Goal: Manage account settings

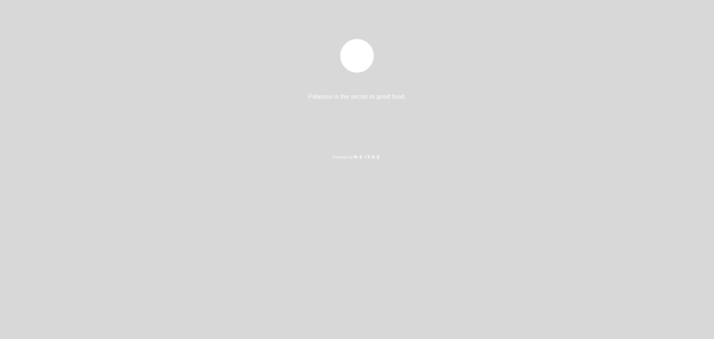
select select "es"
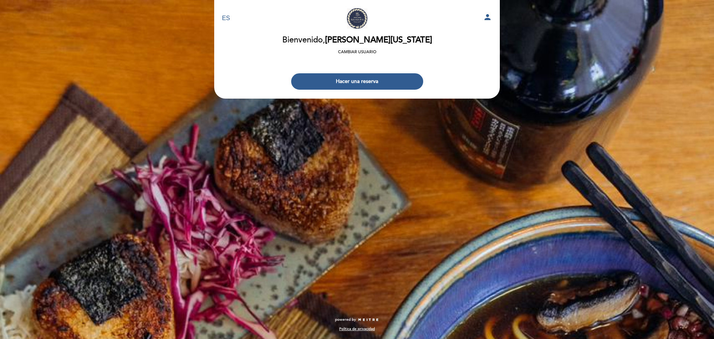
click at [487, 16] on icon "person" at bounding box center [487, 17] width 9 height 9
select select "es"
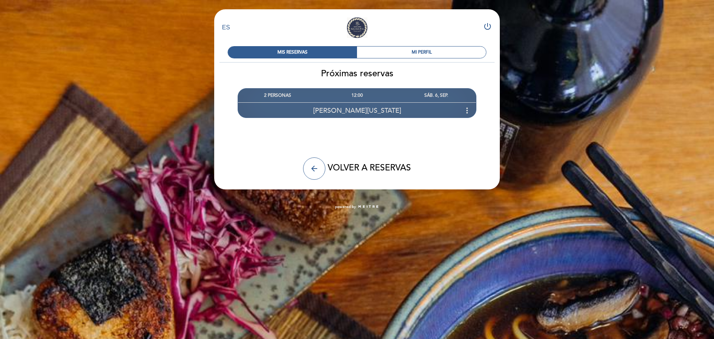
click at [434, 111] on div "[PERSON_NAME][US_STATE] more_vert" at bounding box center [357, 110] width 238 height 16
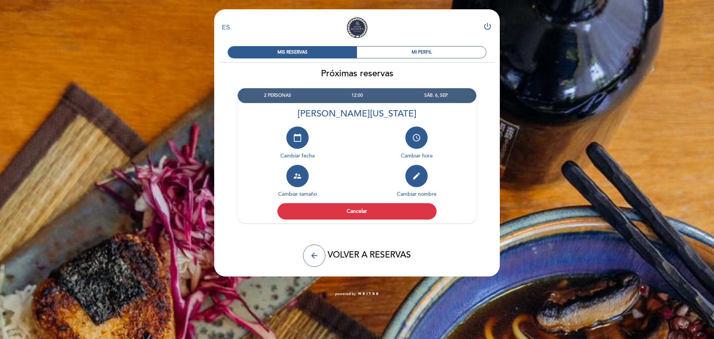
click at [469, 176] on div "edit Cambiar nombre" at bounding box center [416, 184] width 119 height 38
click at [303, 179] on button "supervisor_account" at bounding box center [297, 176] width 22 height 22
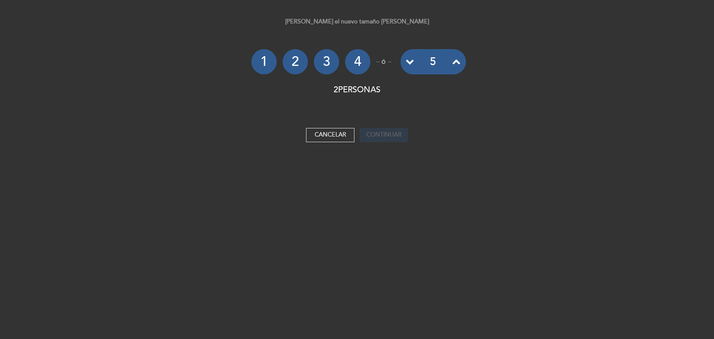
select select "es"
click at [338, 135] on button "Cancelar" at bounding box center [330, 135] width 48 height 14
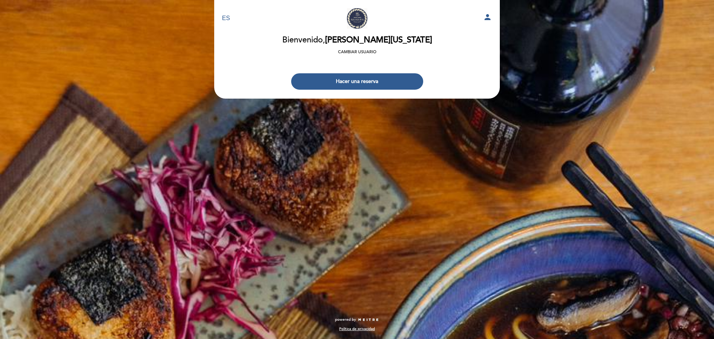
click at [488, 13] on icon "person" at bounding box center [487, 17] width 9 height 9
select select "es"
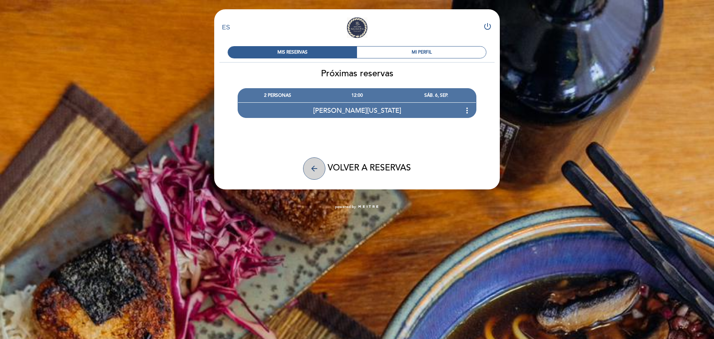
click at [317, 172] on icon "arrow_back" at bounding box center [314, 168] width 9 height 9
select select "es"
